Goal: Find specific page/section: Find specific page/section

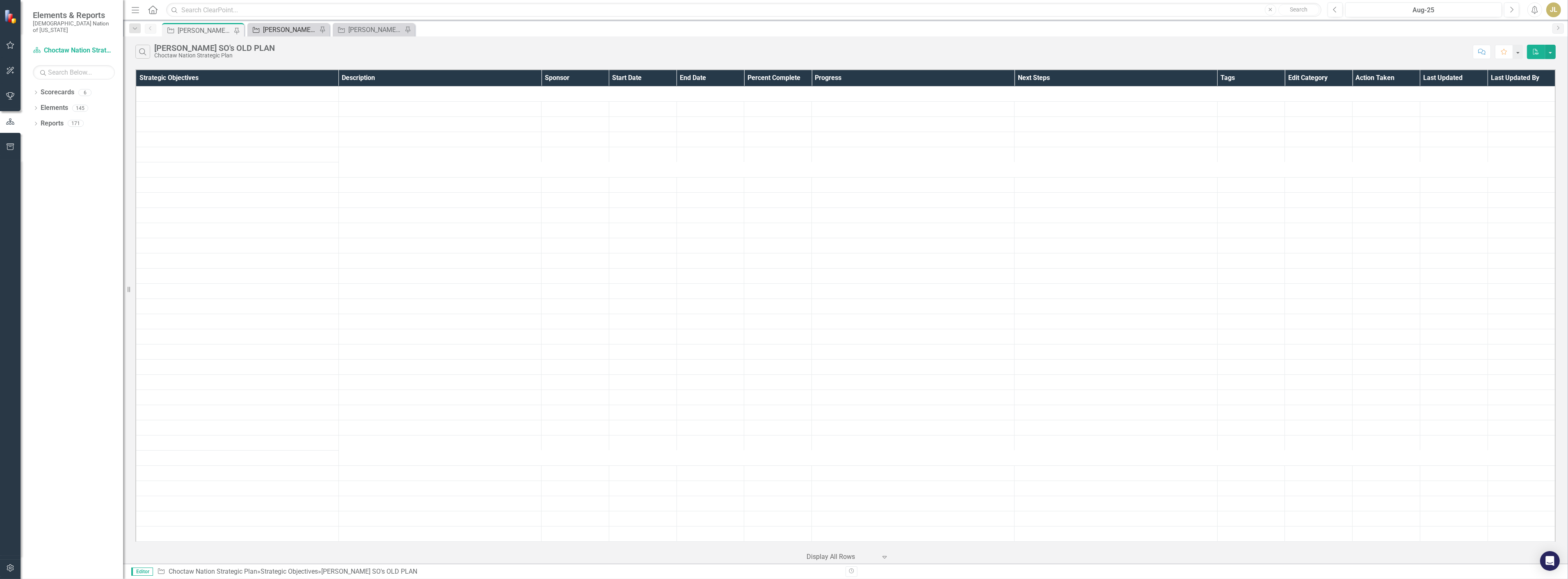
click at [300, 28] on div "[PERSON_NAME] SOs" at bounding box center [290, 30] width 54 height 10
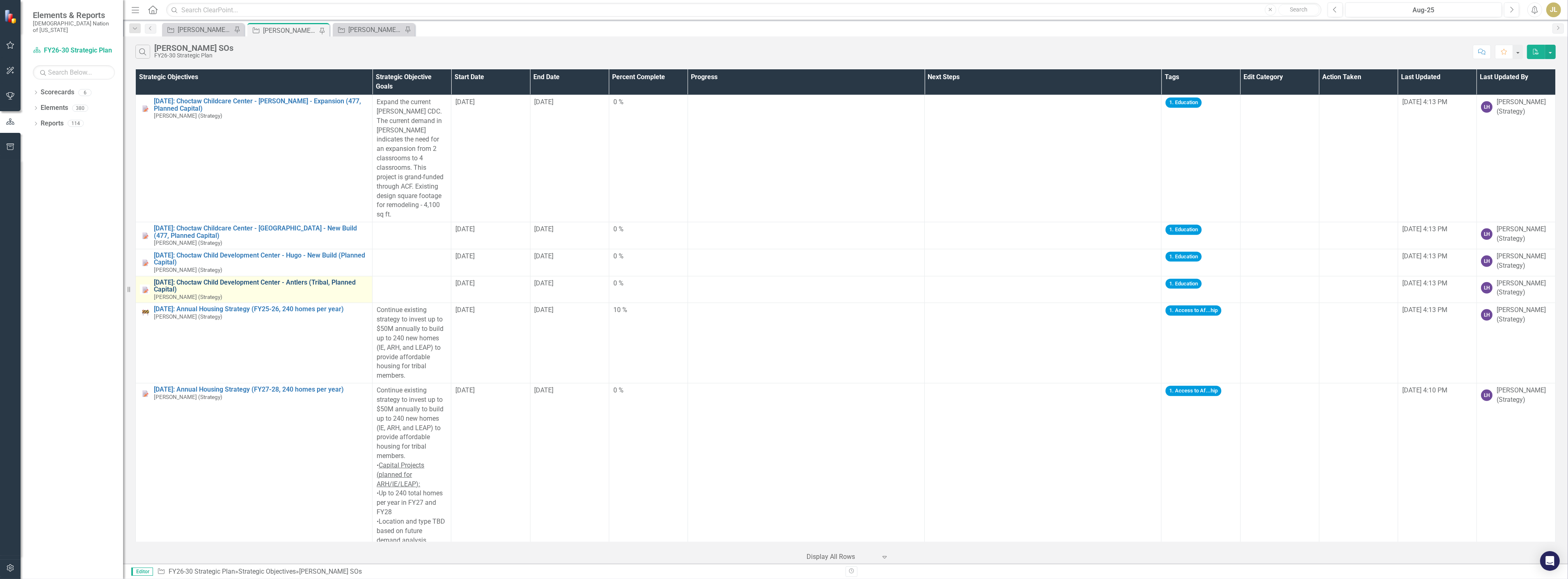
scroll to position [841, 0]
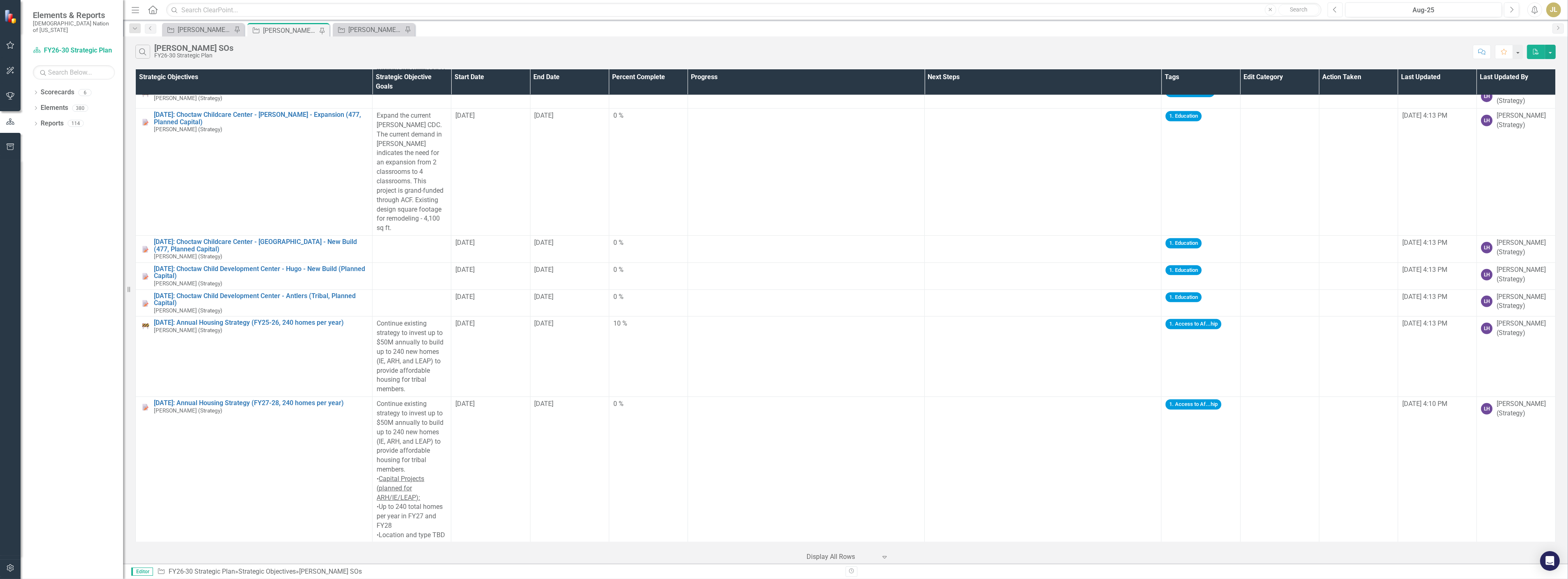
click at [1334, 7] on icon "Previous" at bounding box center [1336, 10] width 4 height 7
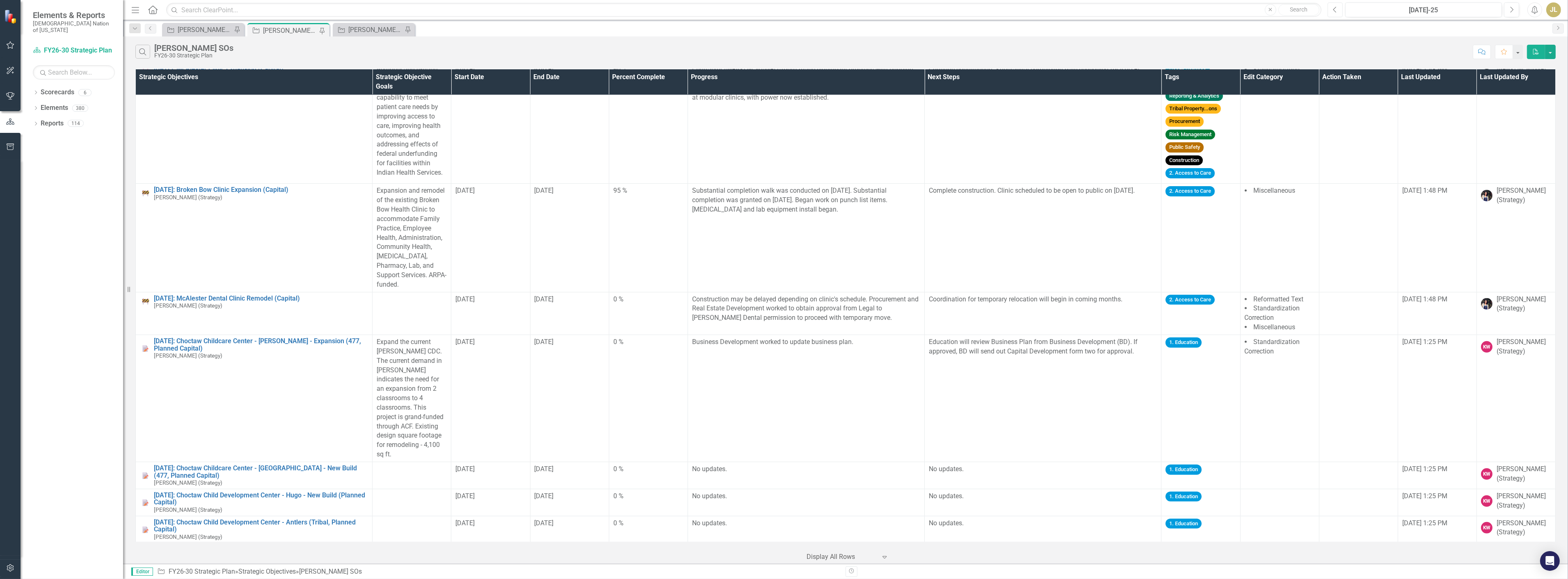
scroll to position [774, 0]
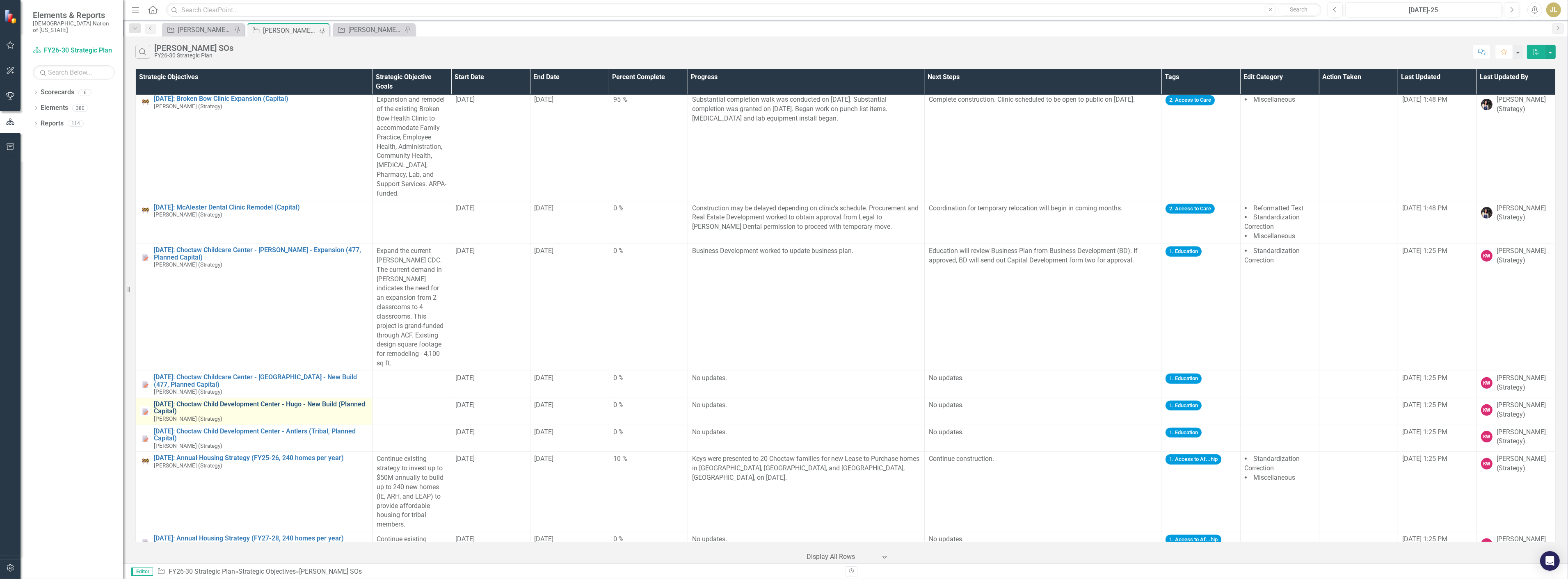
click at [267, 401] on link "[DATE]: Choctaw Child Development Center - Hugo - New Build (Planned Capital)" at bounding box center [261, 407] width 214 height 14
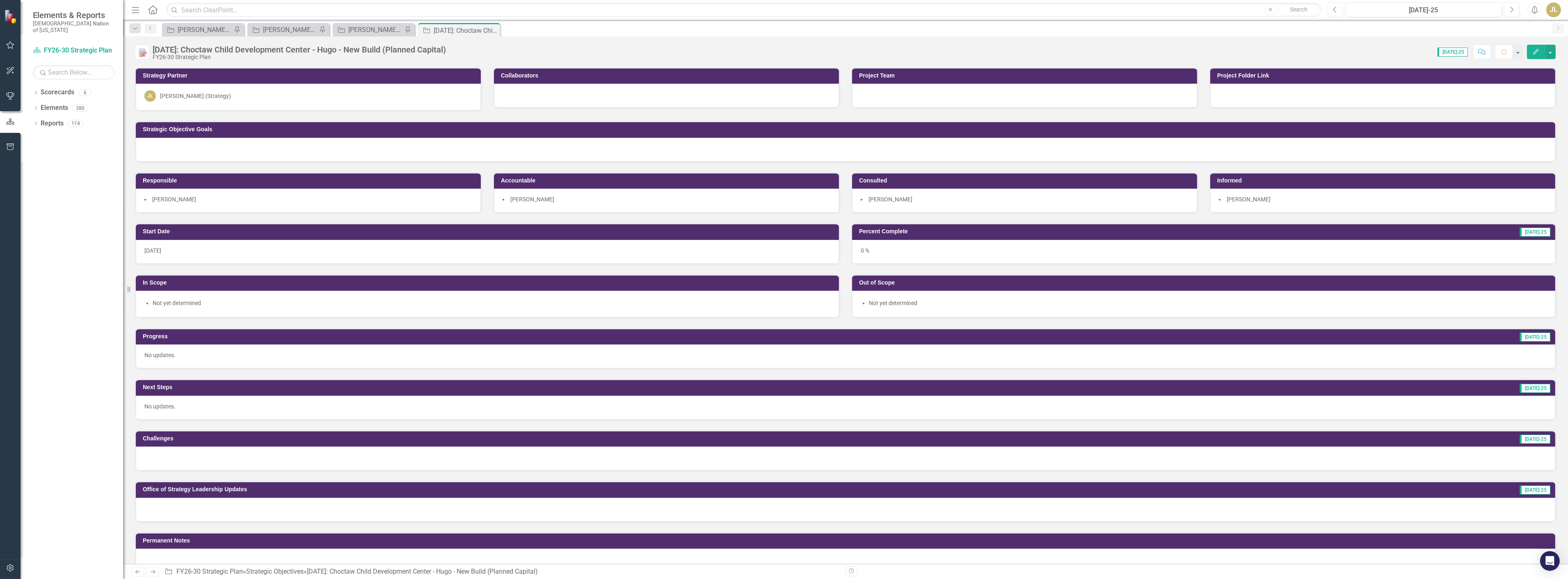
click at [1340, 10] on button "Previous" at bounding box center [1335, 10] width 15 height 15
click at [1508, 13] on button "Next" at bounding box center [1512, 10] width 15 height 15
click at [367, 30] on div "[PERSON_NAME]'s Planned Capital" at bounding box center [375, 30] width 54 height 10
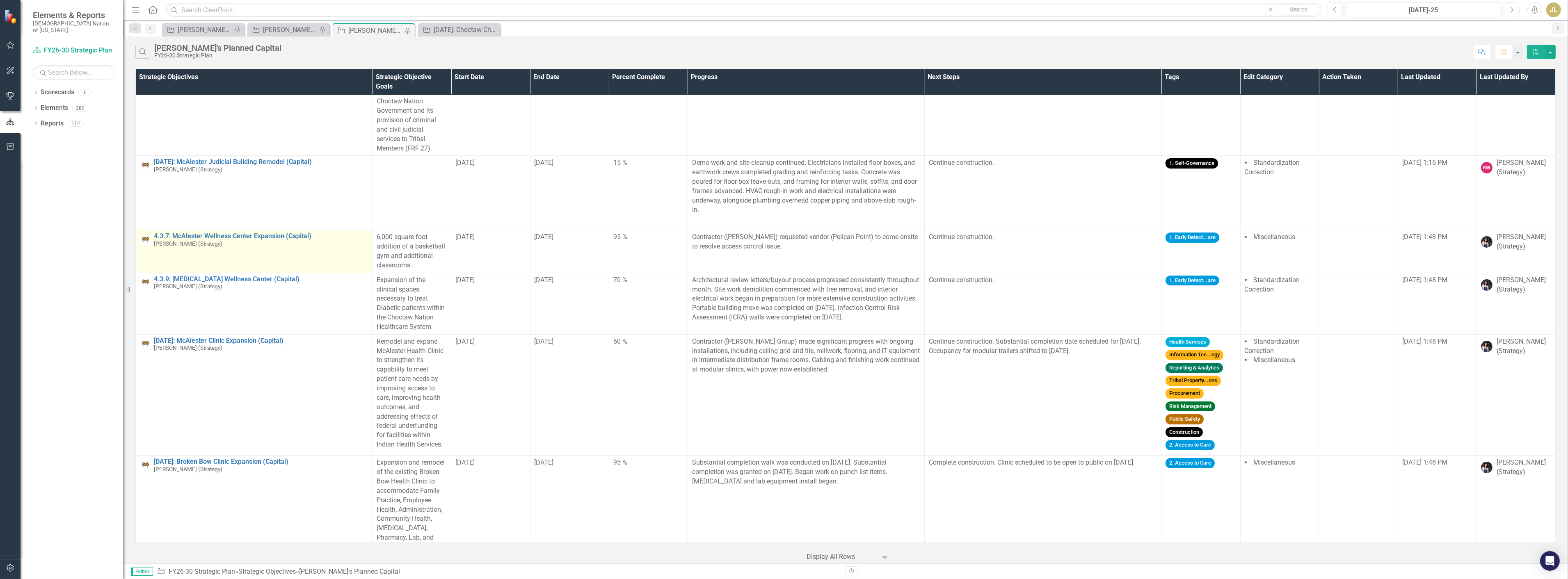
scroll to position [364, 0]
